Goal: Information Seeking & Learning: Learn about a topic

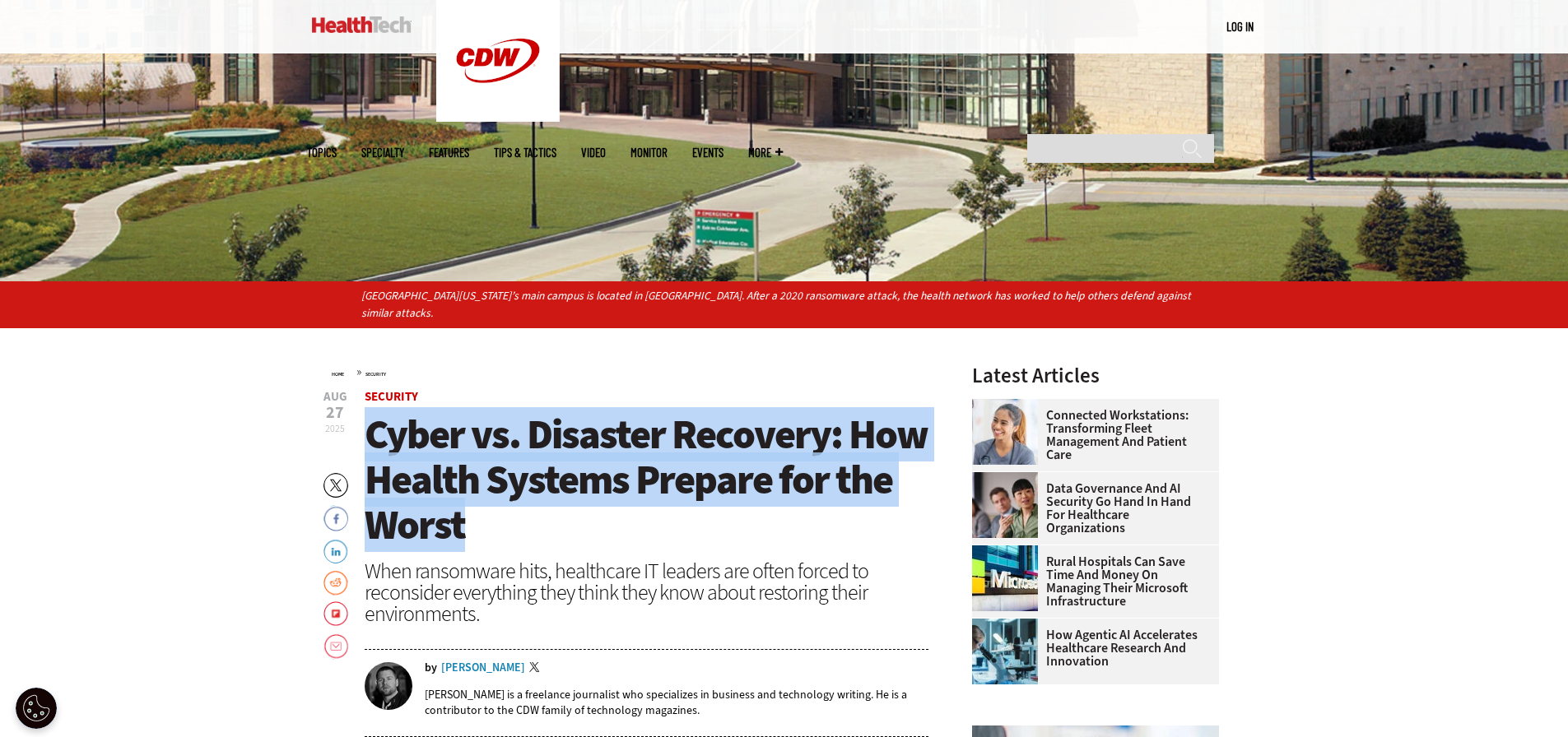
click at [461, 520] on span "Cyber vs. Disaster Recovery: How Health Systems Prepare for the Worst" at bounding box center [646, 480] width 563 height 145
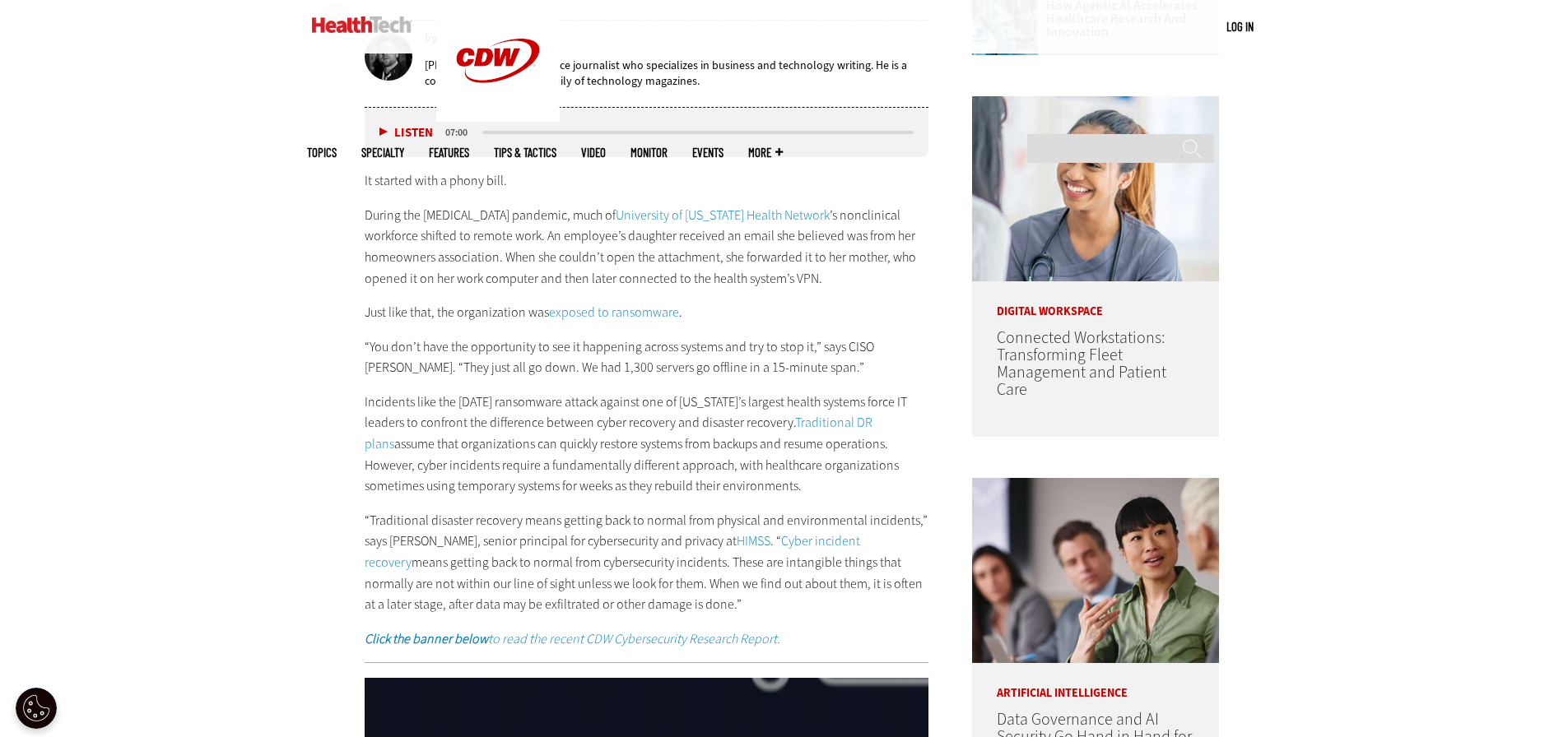
scroll to position [1069, 0]
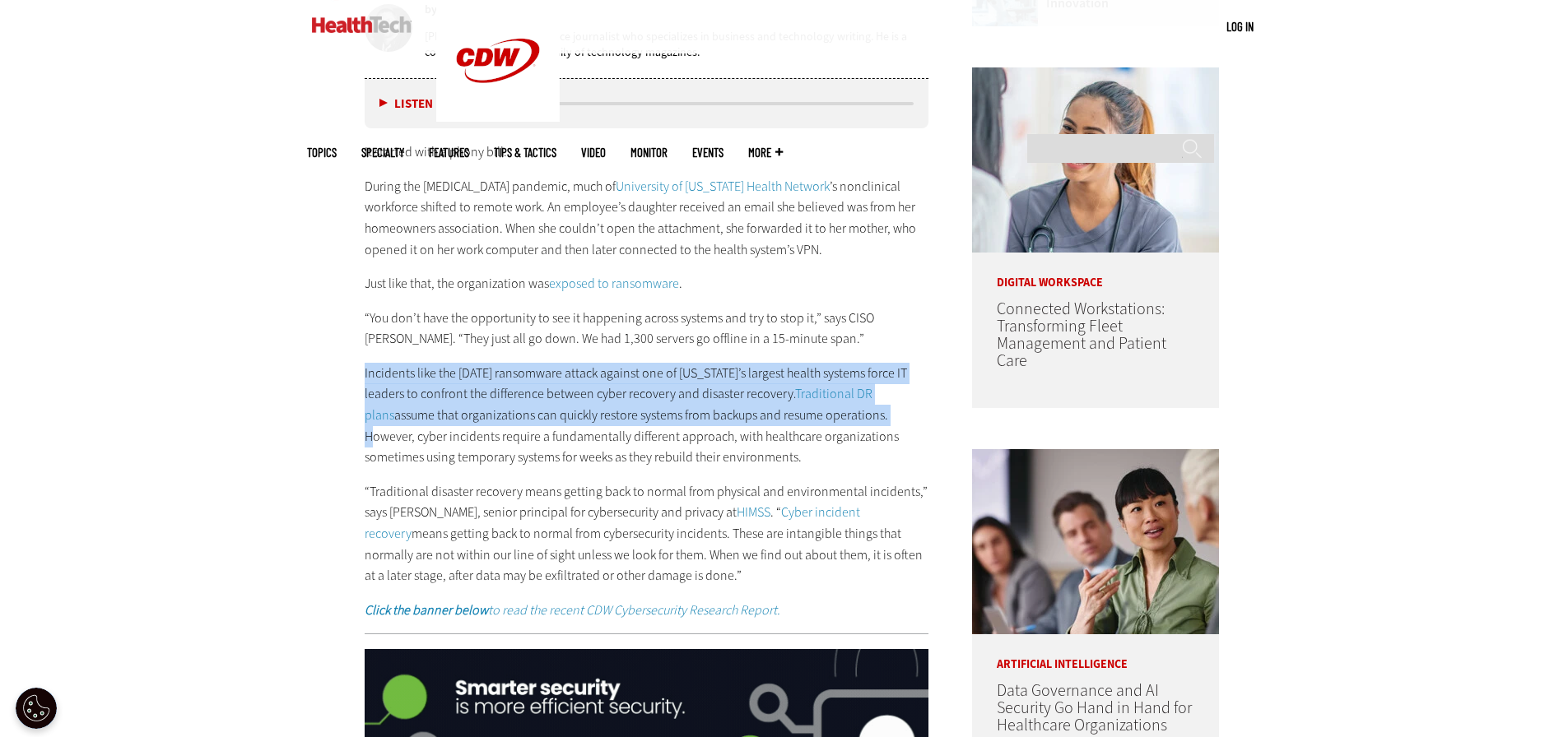
drag, startPoint x: 364, startPoint y: 375, endPoint x: 858, endPoint y: 411, distance: 495.3
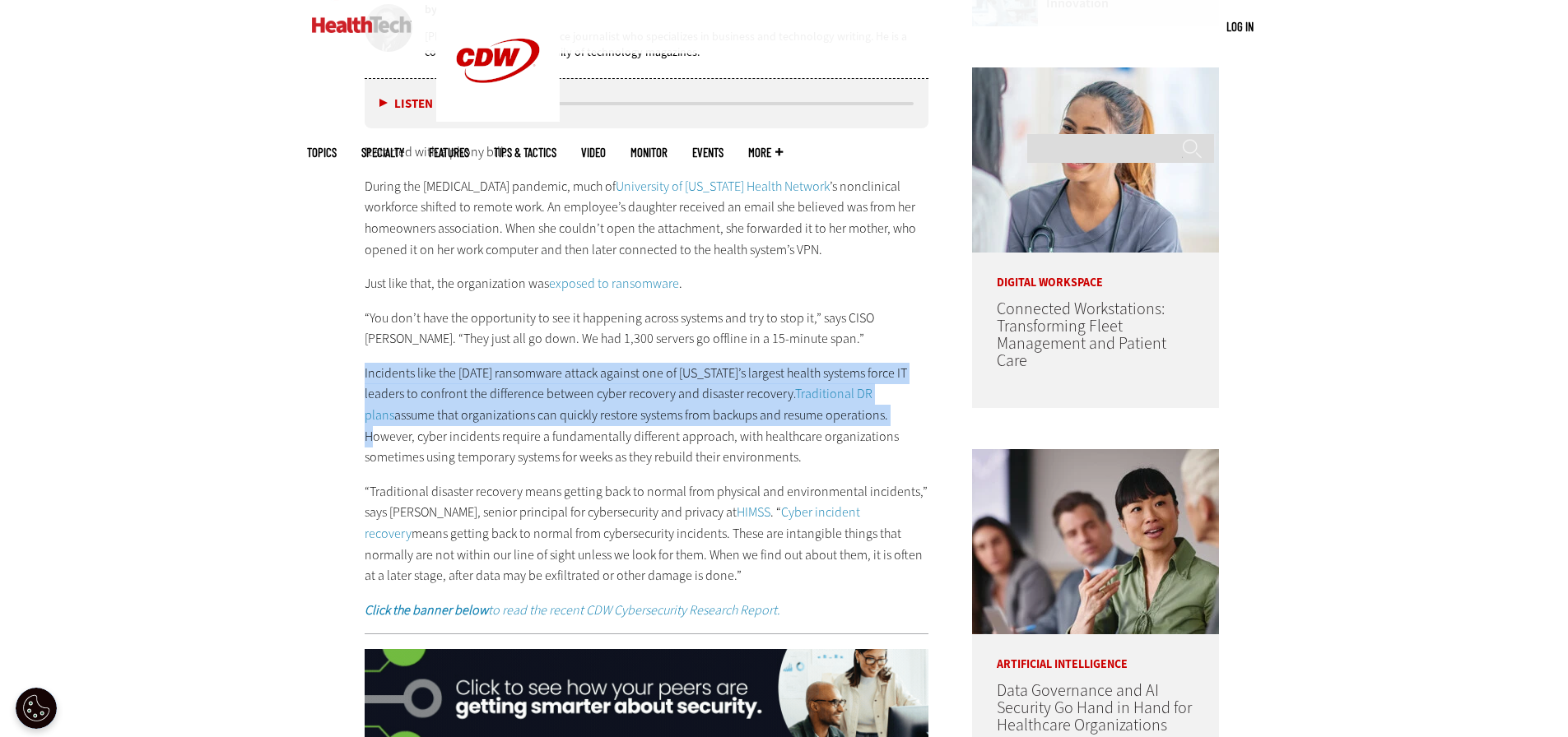
click at [858, 411] on p "Incidents like the October 2020 ransomware attack against one of Vermont’s larg…" at bounding box center [647, 415] width 565 height 105
copy p "Incidents like the October 2020 ransomware attack against one of Vermont’s larg…"
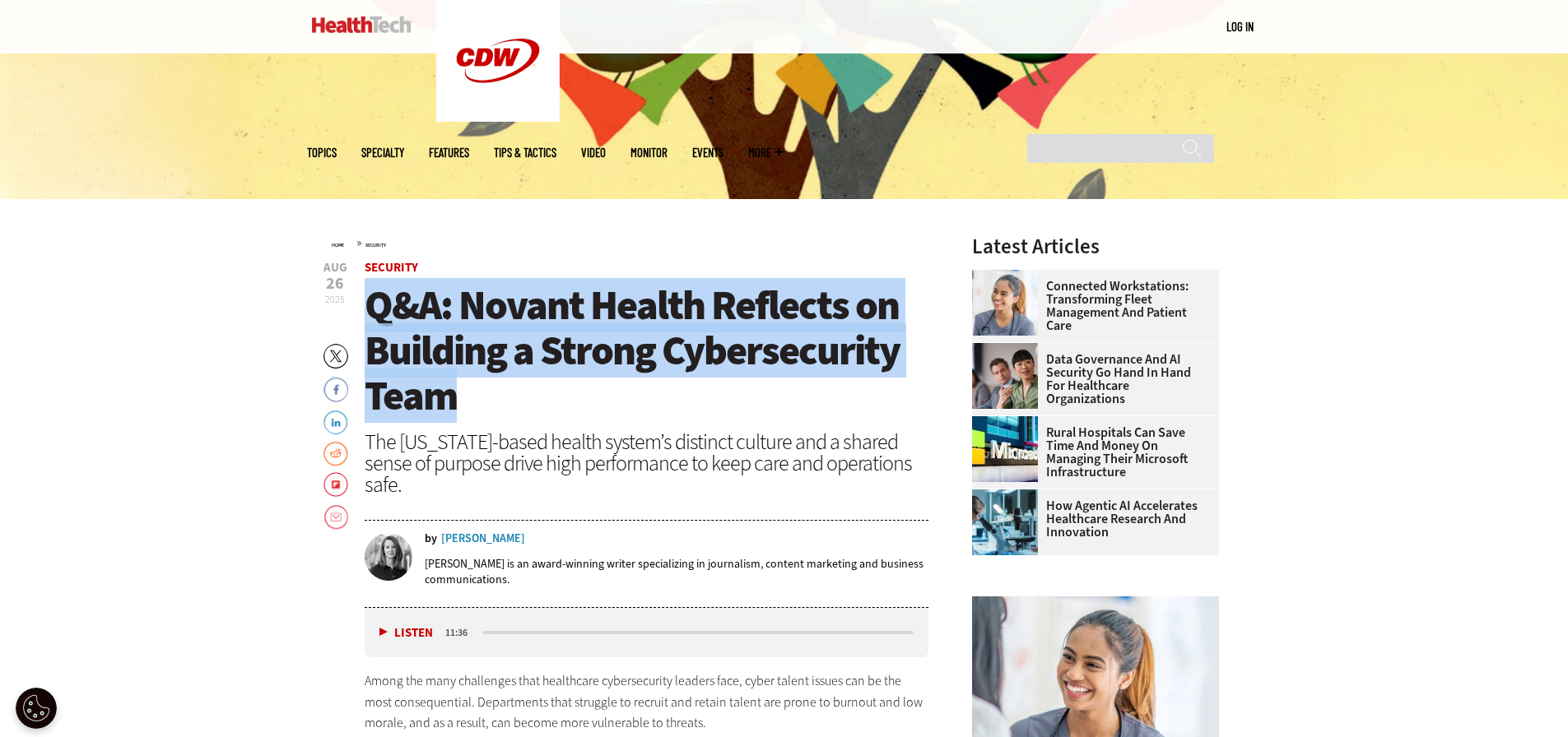
drag, startPoint x: 0, startPoint y: 0, endPoint x: 455, endPoint y: 384, distance: 595.4
click at [455, 384] on span "Q&A: Novant Health Reflects on Building a Strong Cybersecurity Team" at bounding box center [631, 351] width 535 height 145
copy span "Q&A: Novant Health Reflects on Building a Strong Cybersecurity Team"
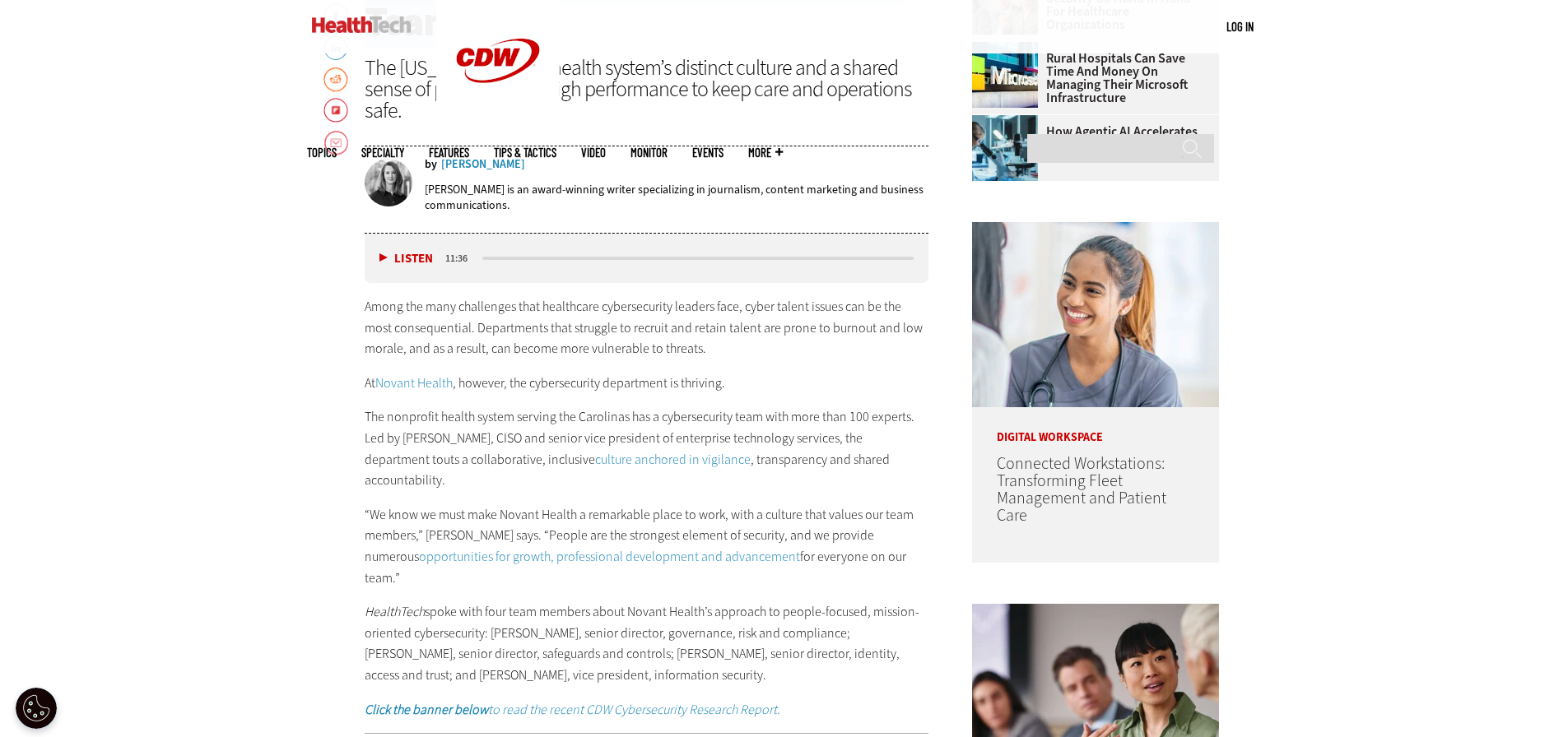
scroll to position [905, 0]
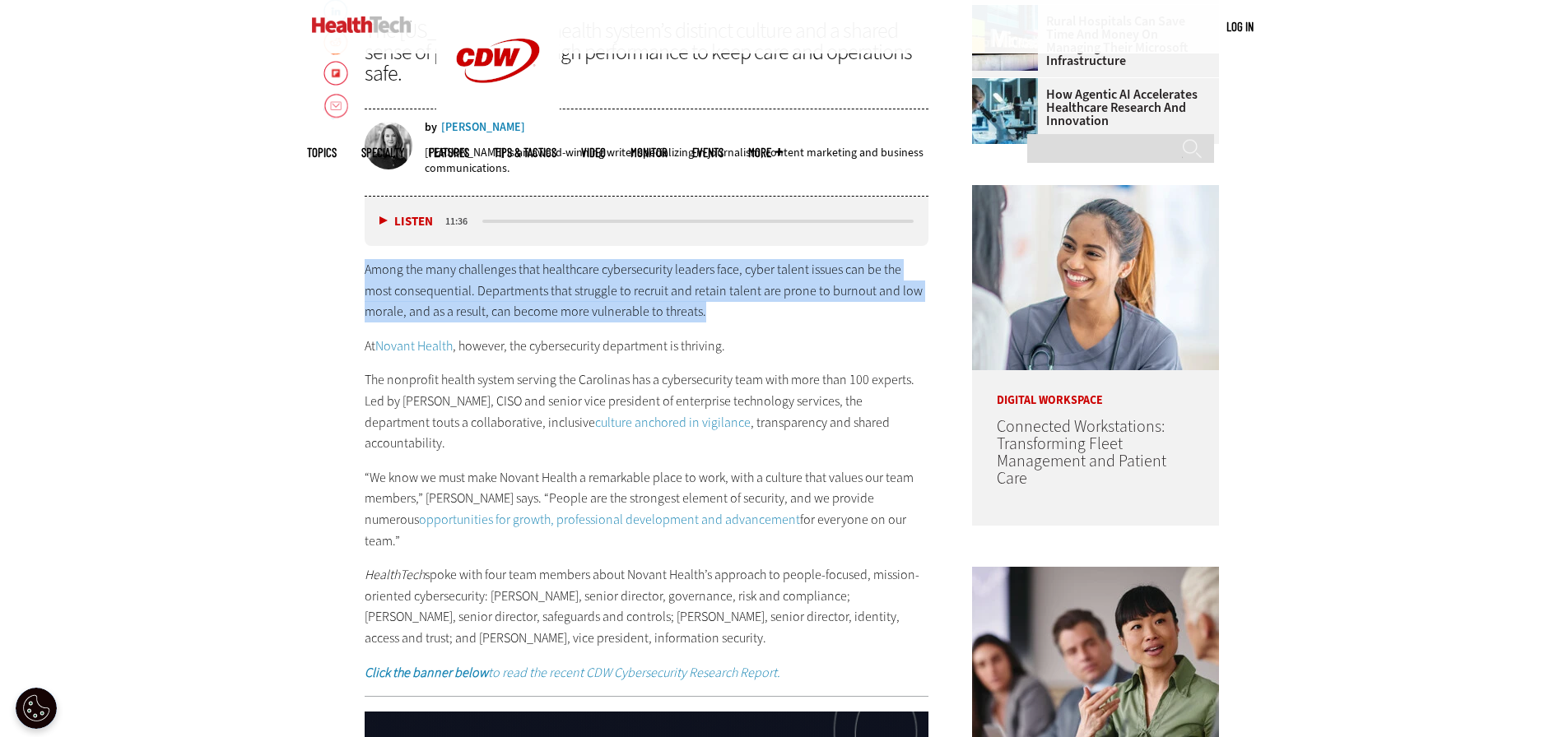
drag, startPoint x: 364, startPoint y: 268, endPoint x: 699, endPoint y: 311, distance: 337.7
click at [699, 311] on p "Among the many challenges that healthcare cybersecurity leaders face, cyber tal…" at bounding box center [647, 291] width 565 height 64
copy p "Among the many challenges that healthcare cybersecurity leaders face, cyber tal…"
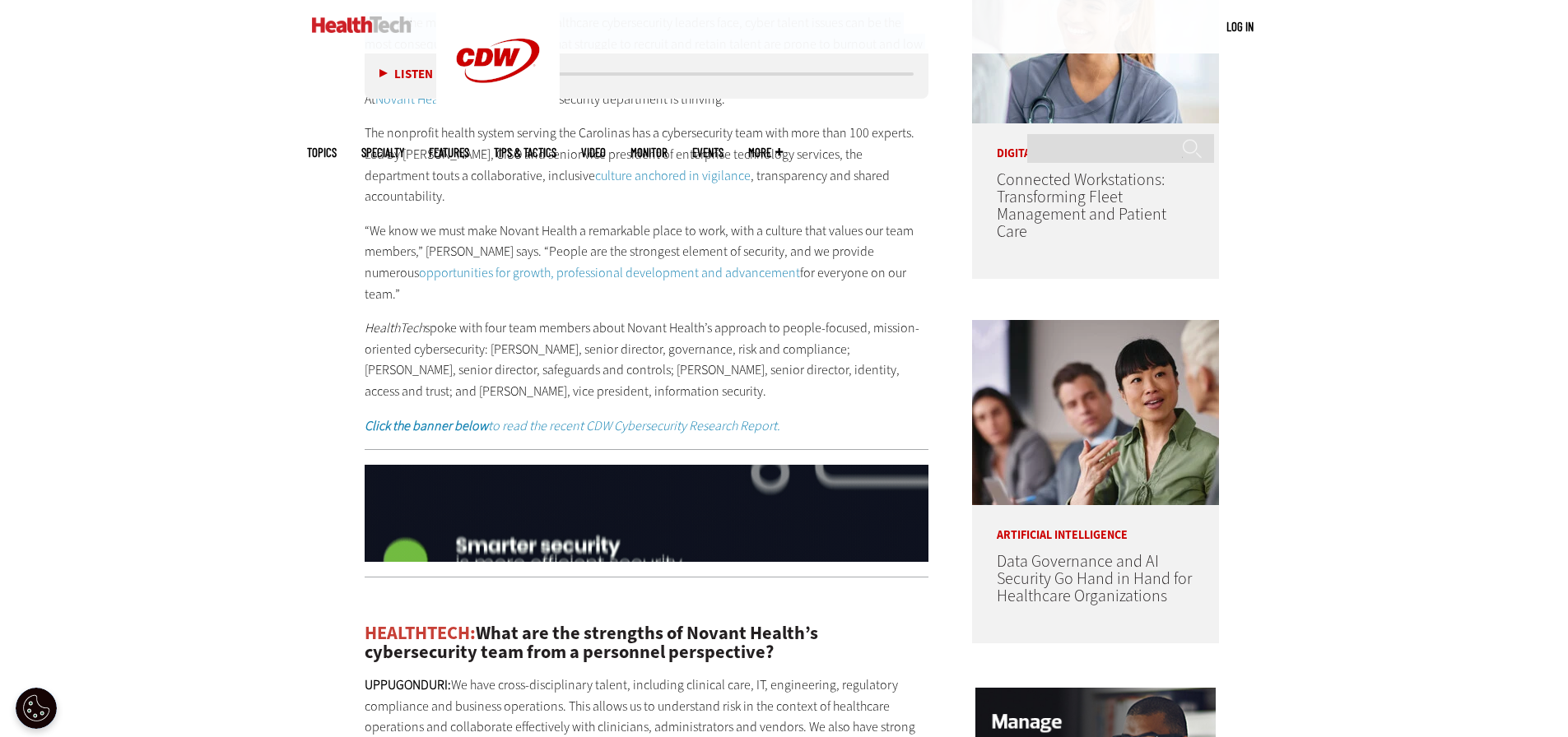
scroll to position [987, 0]
